Goal: Task Accomplishment & Management: Manage account settings

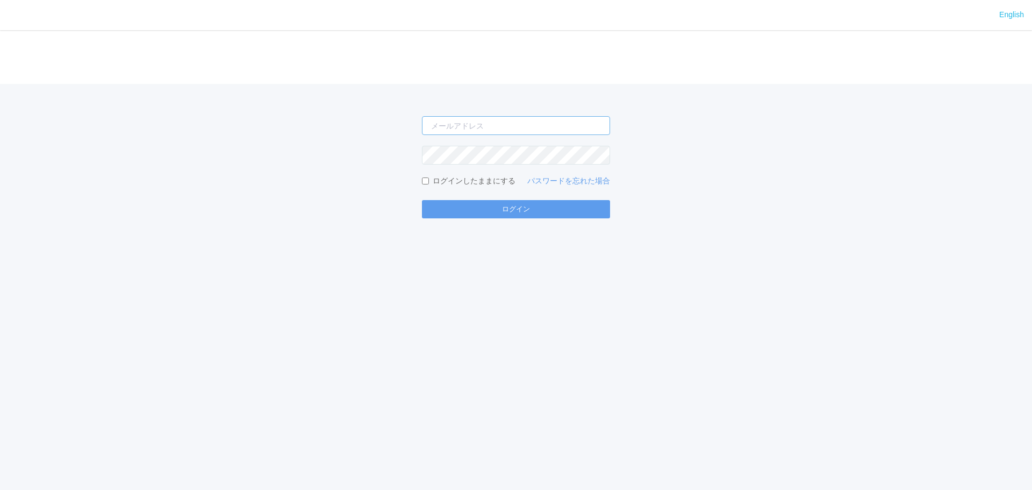
click at [468, 119] on input "email" at bounding box center [516, 125] width 188 height 19
type input "[EMAIL_ADDRESS][DOMAIN_NAME]"
click at [422, 200] on button "ログイン" at bounding box center [516, 209] width 188 height 18
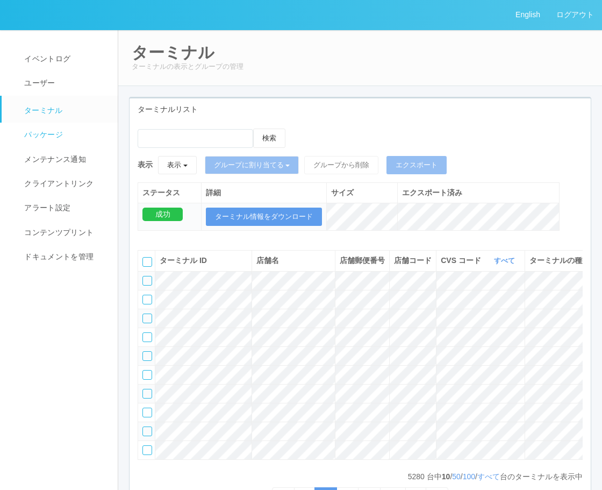
click at [82, 128] on link "パッケージ" at bounding box center [65, 135] width 126 height 24
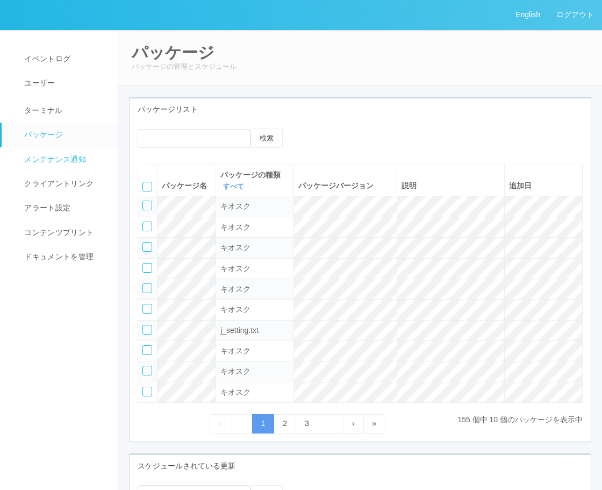
click at [76, 151] on link "メンテナンス通知" at bounding box center [65, 159] width 126 height 24
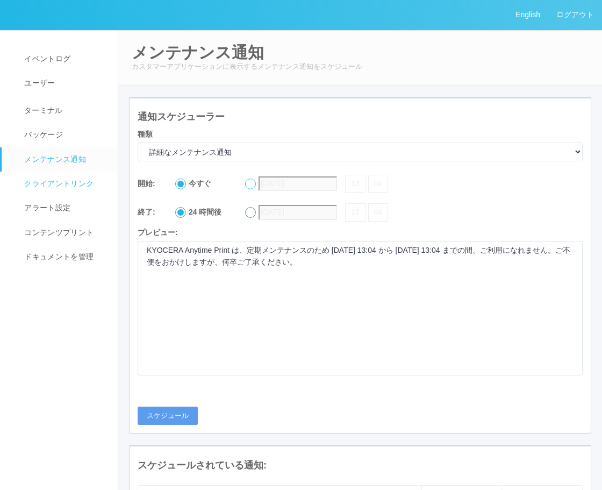
click at [70, 180] on span "クライアントリンク" at bounding box center [58, 183] width 72 height 9
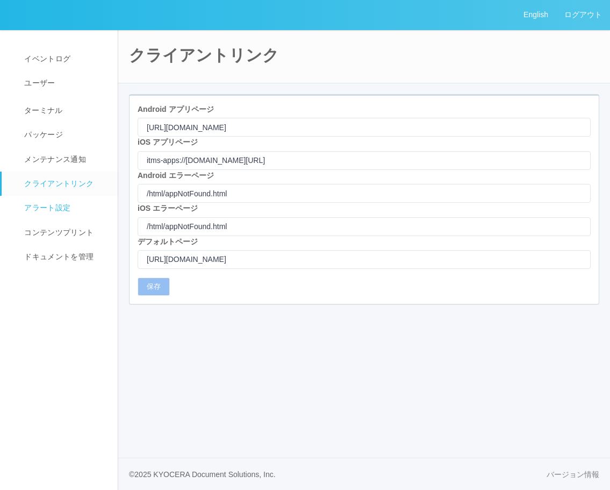
click at [63, 204] on span "アラート設定" at bounding box center [46, 207] width 49 height 9
select select "19"
select select "2"
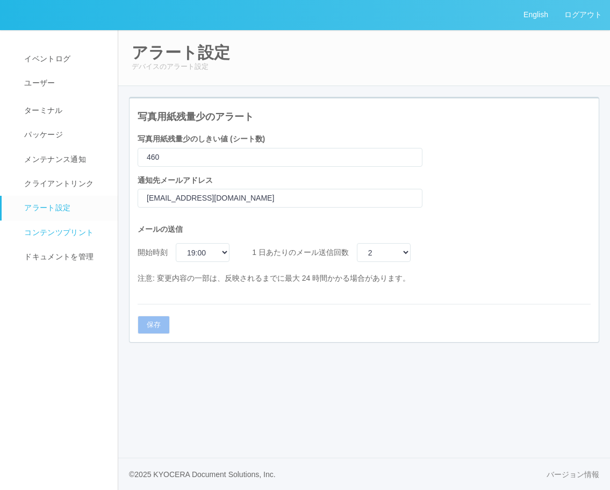
click at [59, 233] on span "コンテンツプリント" at bounding box center [58, 232] width 72 height 9
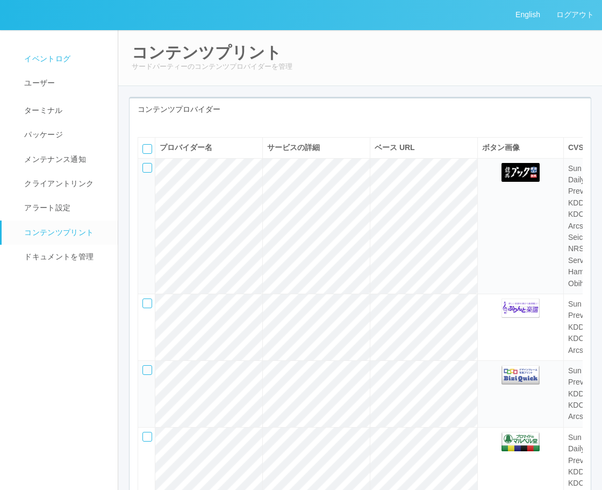
click at [31, 59] on span "イベントログ" at bounding box center [46, 58] width 49 height 9
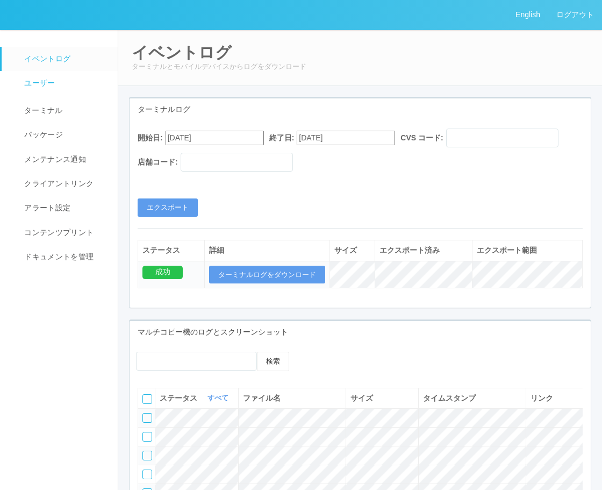
click at [67, 89] on link "ユーザー" at bounding box center [65, 83] width 126 height 24
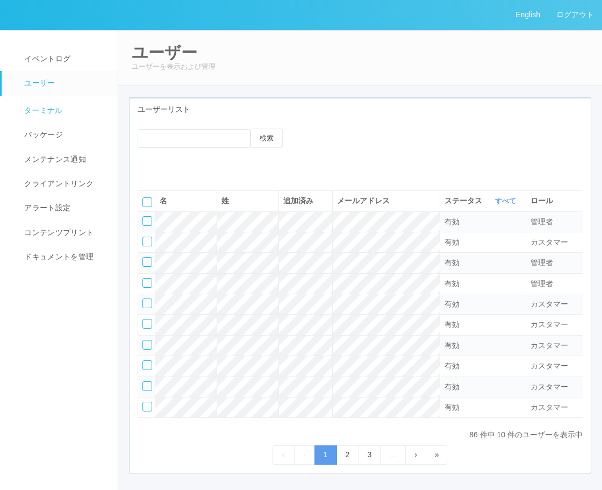
click at [70, 110] on link "ターミナル" at bounding box center [65, 109] width 126 height 27
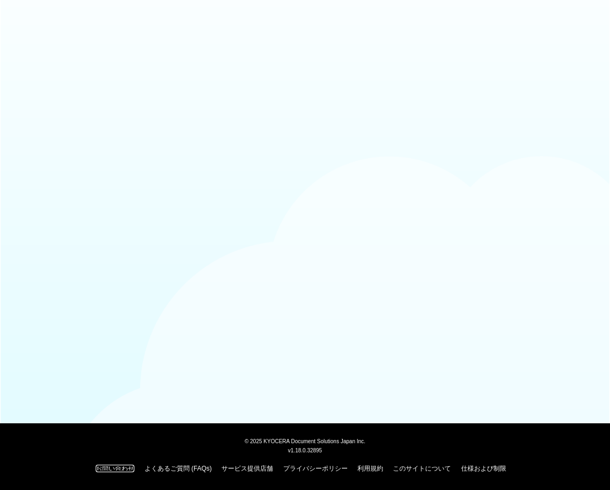
click at [109, 465] on link "お問い合わせ" at bounding box center [115, 469] width 39 height 8
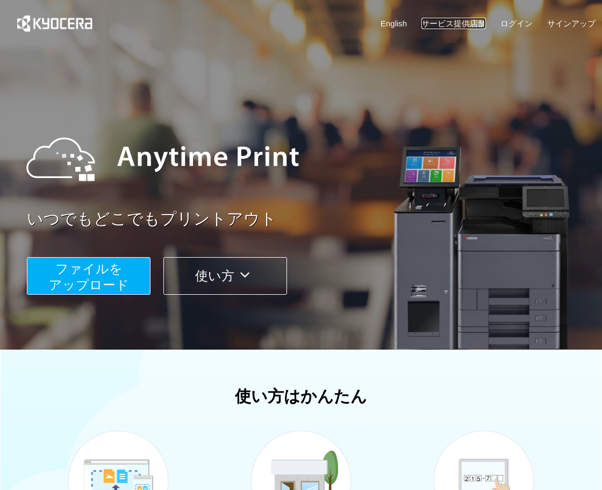
click at [438, 18] on link "サービス提供店舗" at bounding box center [454, 23] width 65 height 11
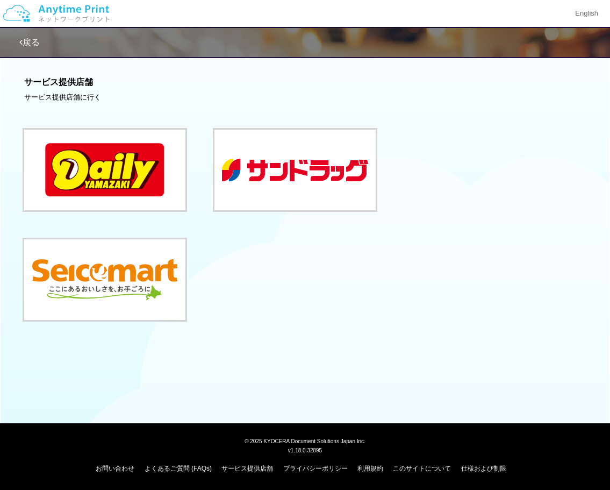
click at [54, 13] on img at bounding box center [56, 14] width 115 height 38
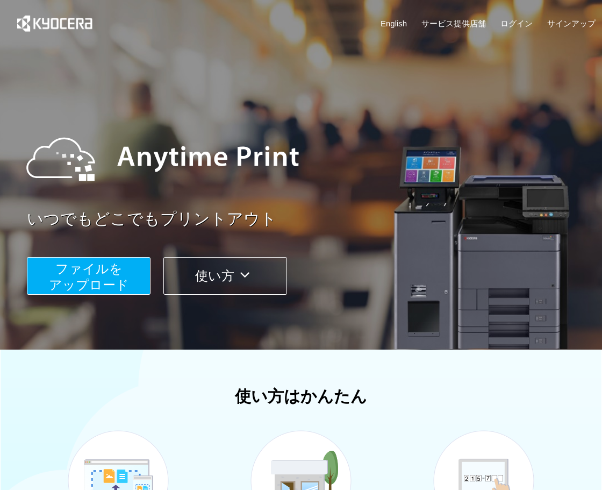
click at [574, 17] on div "English サービス提供店舗 ログイン サインアップ" at bounding box center [300, 26] width 589 height 52
click at [577, 20] on link "サインアップ" at bounding box center [571, 23] width 48 height 11
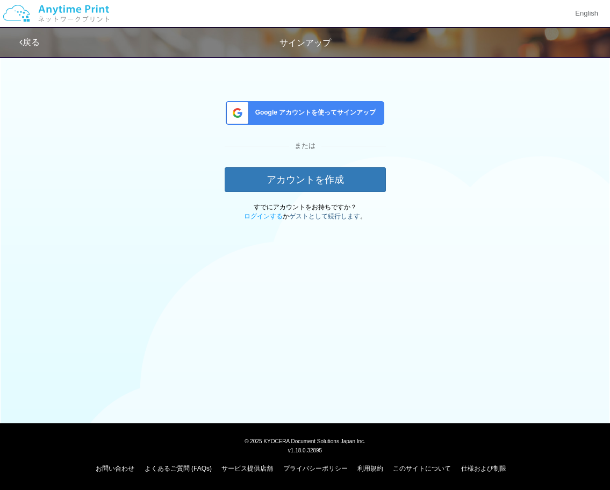
click at [319, 216] on link "ゲストとして続行します" at bounding box center [324, 216] width 71 height 8
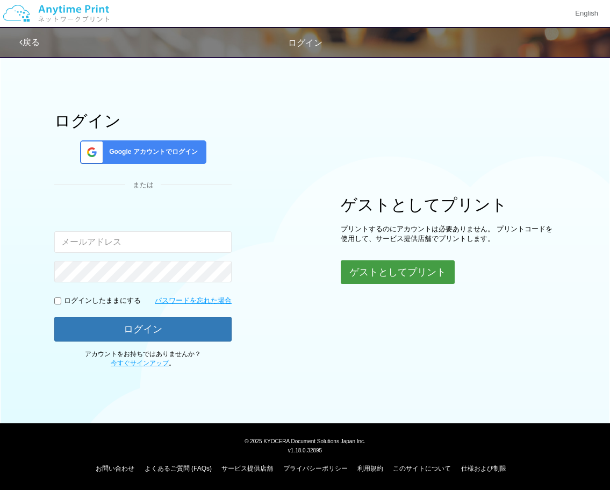
click at [409, 269] on button "ゲストとしてプリント" at bounding box center [398, 272] width 114 height 24
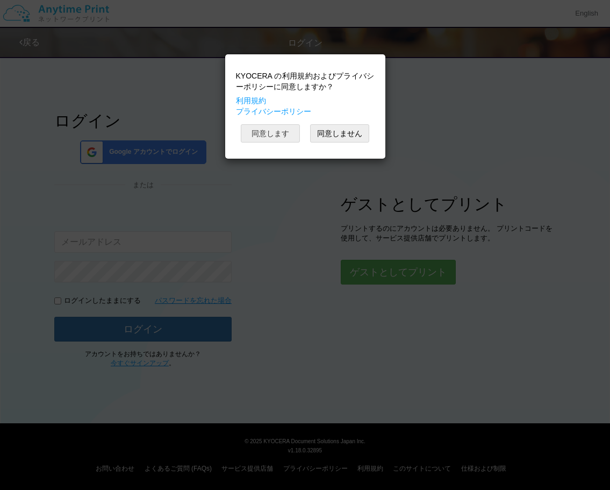
click at [287, 134] on button "同意します" at bounding box center [270, 133] width 59 height 18
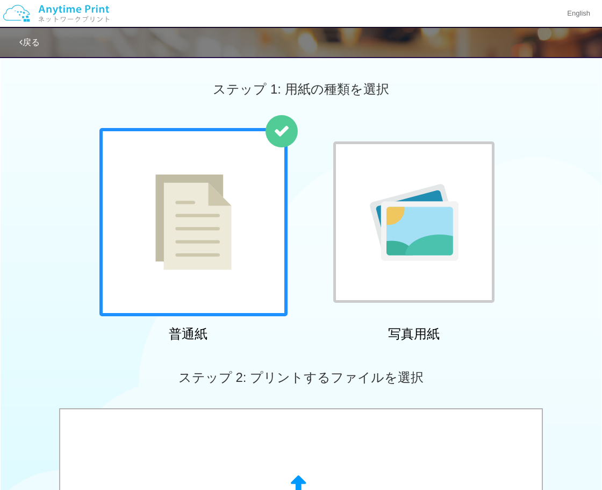
click at [21, 41] on icon at bounding box center [20, 42] width 3 height 9
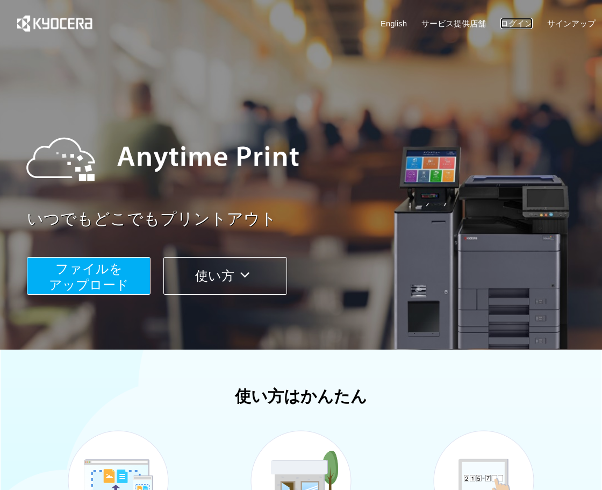
click at [515, 19] on link "ログイン" at bounding box center [517, 23] width 32 height 11
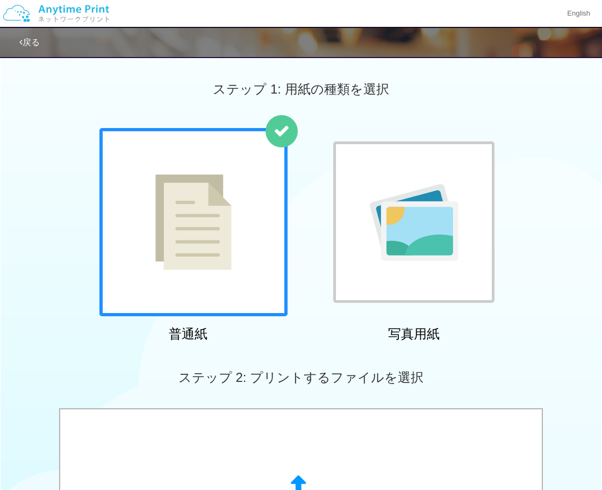
click at [11, 39] on div "戻る" at bounding box center [301, 42] width 602 height 31
click at [22, 41] on icon at bounding box center [20, 42] width 3 height 9
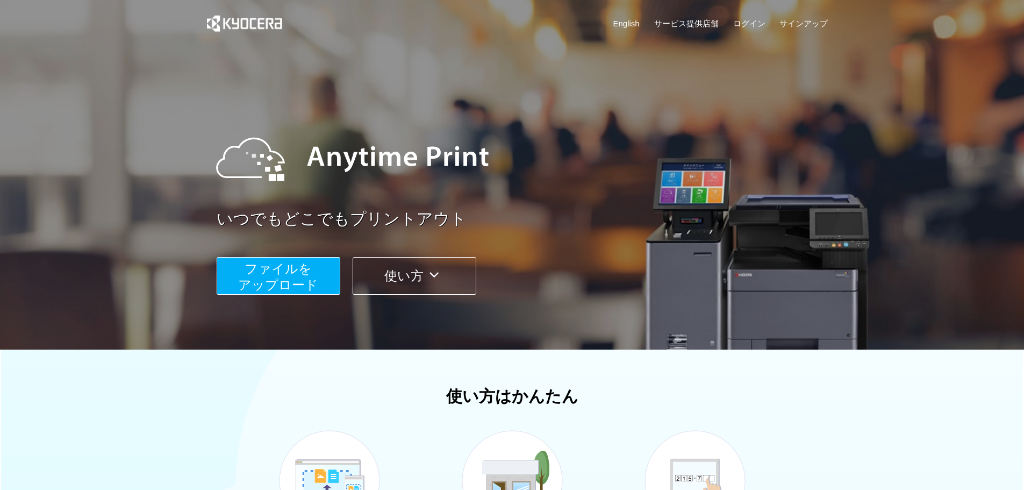
click at [313, 274] on button "ファイルを ​​アップロード" at bounding box center [279, 276] width 124 height 38
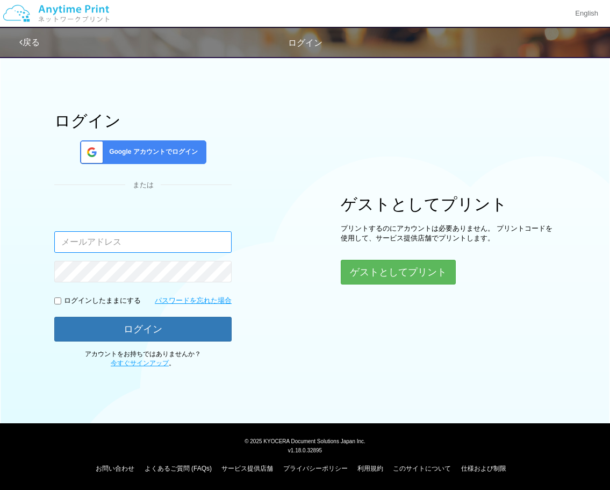
click at [143, 235] on input "email" at bounding box center [142, 242] width 177 height 22
type input "jp-atp-admin@dj.kyocera.com"
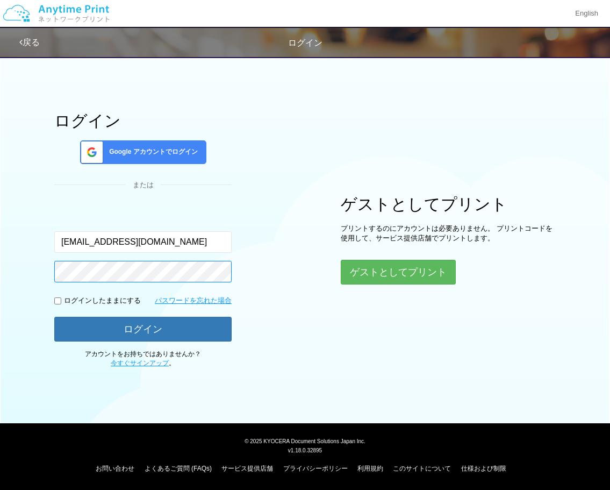
click at [54, 317] on button "ログイン" at bounding box center [142, 329] width 177 height 25
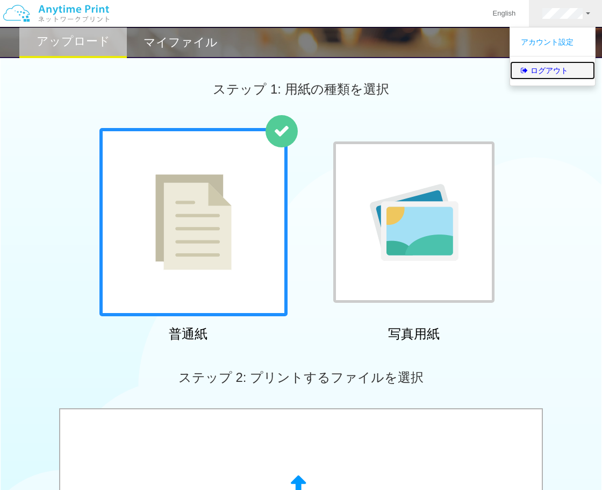
click at [562, 61] on link "ログアウト" at bounding box center [552, 70] width 85 height 18
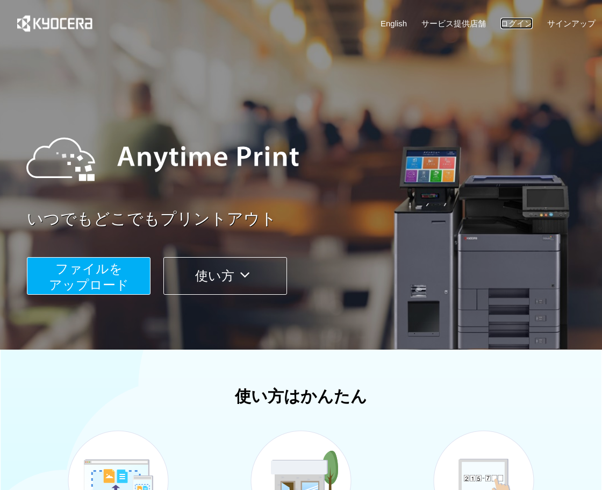
click at [515, 24] on link "ログイン" at bounding box center [517, 23] width 32 height 11
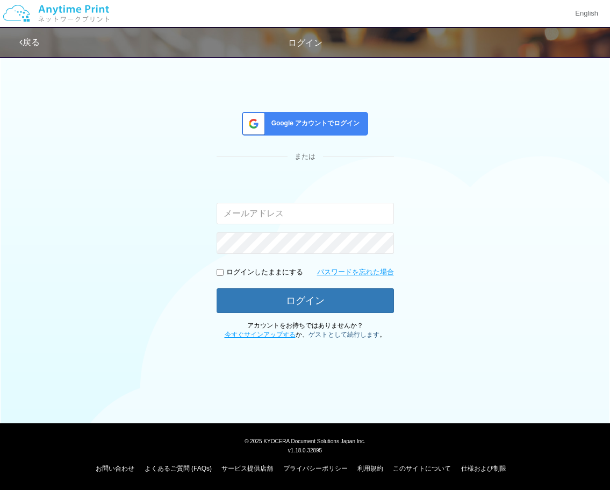
click at [332, 334] on link "ゲストとして続行します" at bounding box center [344, 335] width 71 height 8
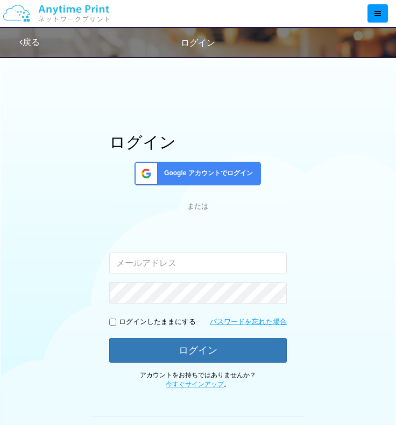
click at [316, 356] on div "ログイン Google アカウントでログイン または 入力されたメールアドレスまたはパスワードが正しくありません。 ログインしたままにする パスワードを忘れた…" at bounding box center [198, 313] width 356 height 439
click at [218, 247] on div "入力されたメールアドレスまたはパスワードが正しくありません。" at bounding box center [197, 250] width 177 height 47
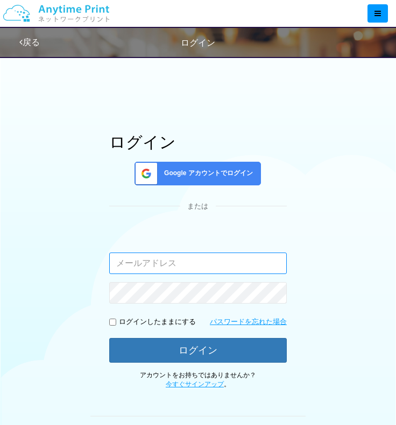
click at [218, 262] on input "email" at bounding box center [197, 264] width 177 height 22
